Goal: Task Accomplishment & Management: Use online tool/utility

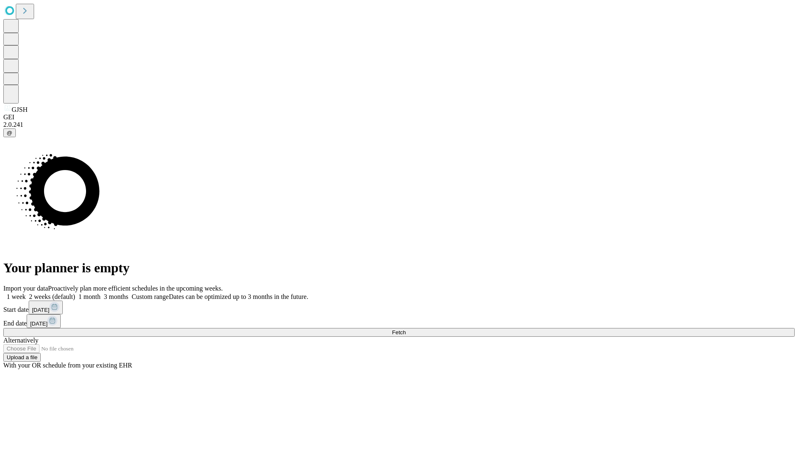
click at [406, 329] on span "Fetch" at bounding box center [399, 332] width 14 height 6
